Goal: Transaction & Acquisition: Purchase product/service

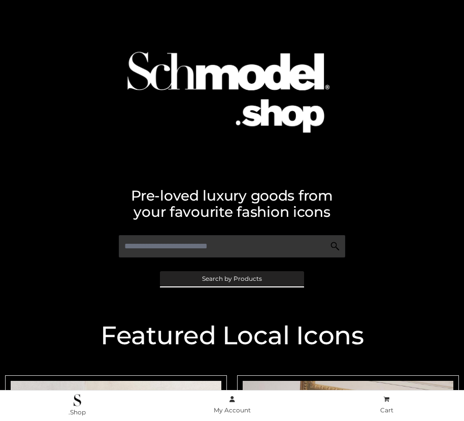
click at [232, 278] on span "Search by Products" at bounding box center [232, 279] width 60 height 6
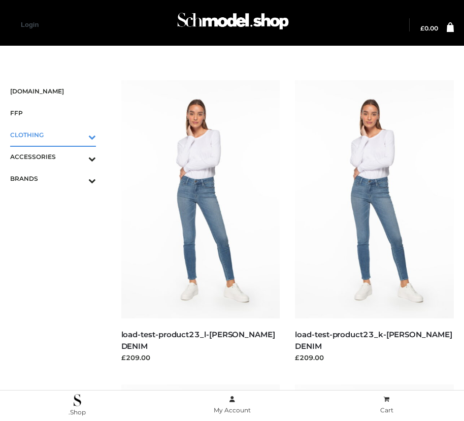
click at [78, 135] on icon "Toggle Submenu" at bounding box center [39, 137] width 114 height 12
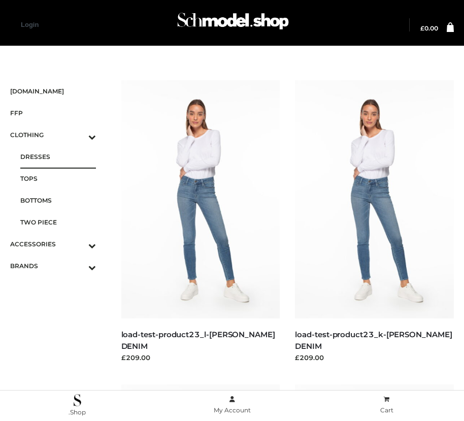
click at [58, 156] on span "DRESSES" at bounding box center [58, 157] width 76 height 12
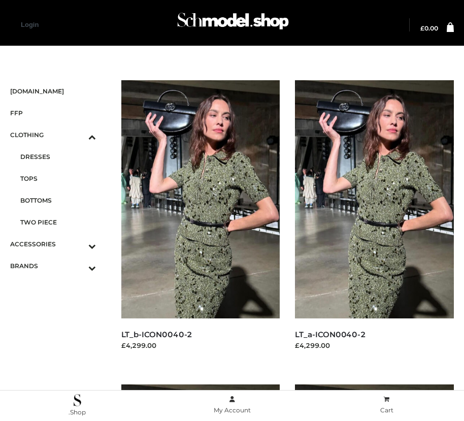
scroll to position [1160, 0]
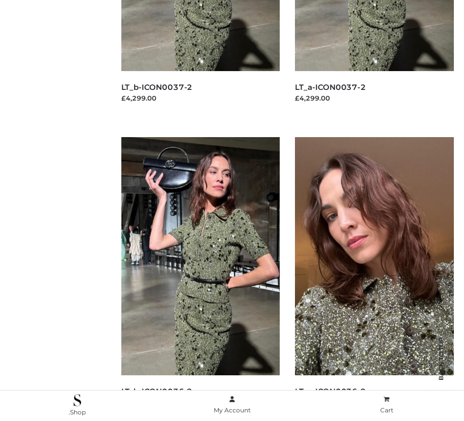
click at [374, 279] on img at bounding box center [374, 256] width 159 height 238
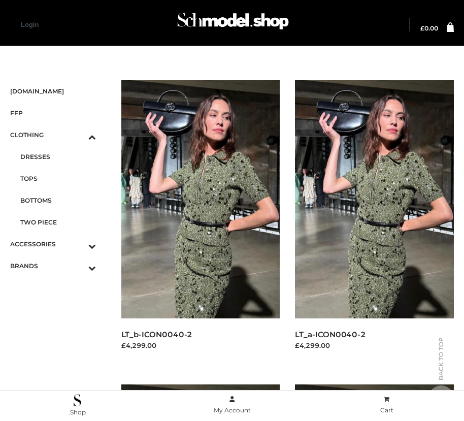
scroll to position [552, 0]
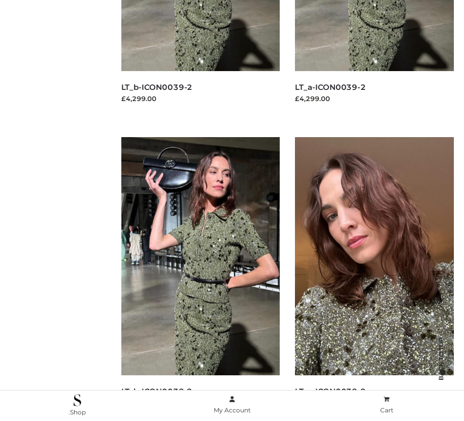
click at [374, 279] on img at bounding box center [374, 256] width 159 height 238
